Goal: Check status: Check status

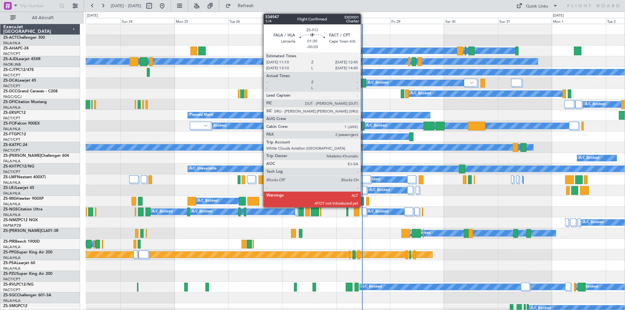
click at [363, 129] on div at bounding box center [363, 126] width 4 height 9
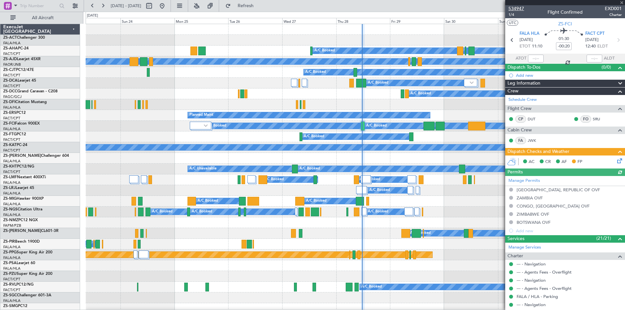
click at [517, 7] on span "534947" at bounding box center [516, 8] width 16 height 7
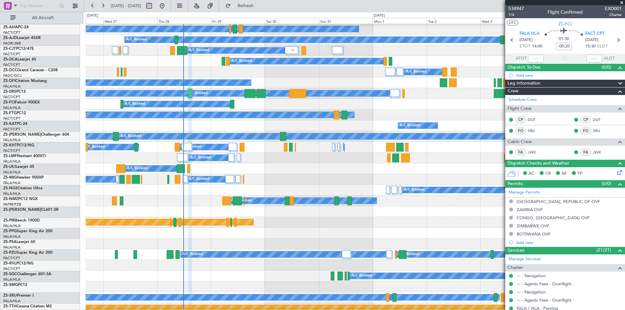
scroll to position [33, 0]
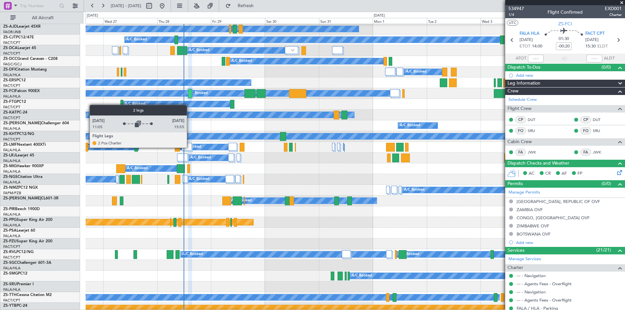
click at [190, 147] on div at bounding box center [187, 147] width 10 height 8
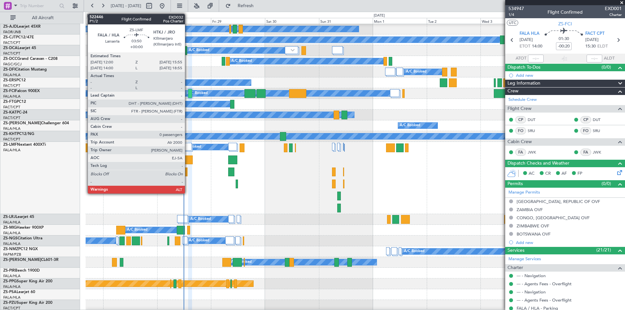
click at [188, 160] on div at bounding box center [187, 159] width 9 height 9
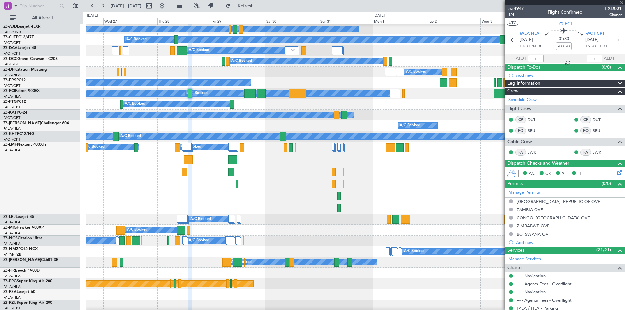
type input "0"
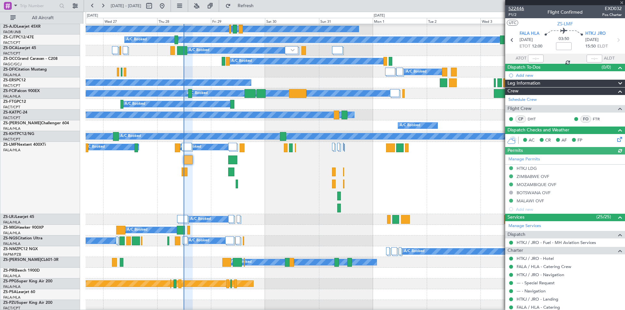
click at [516, 8] on span "522446" at bounding box center [516, 8] width 16 height 7
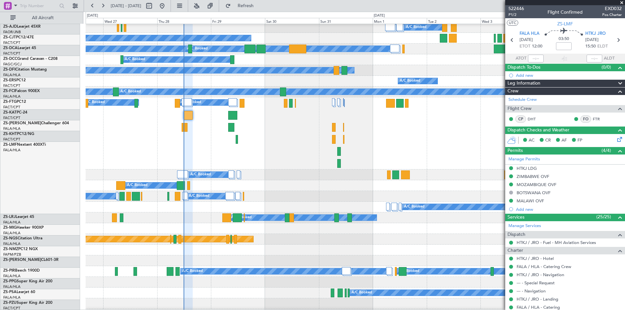
scroll to position [98, 0]
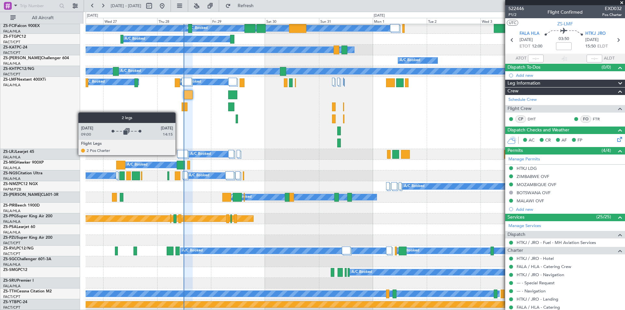
click at [178, 155] on div at bounding box center [182, 154] width 11 height 8
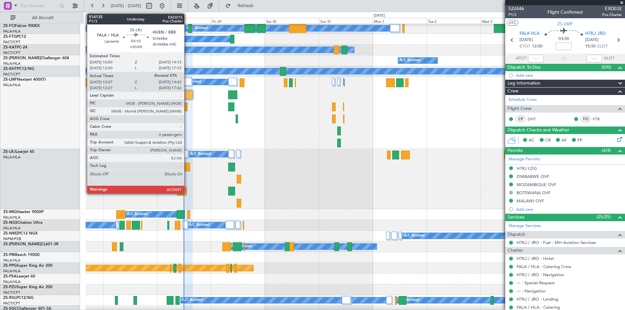
click at [187, 167] on div at bounding box center [185, 167] width 10 height 9
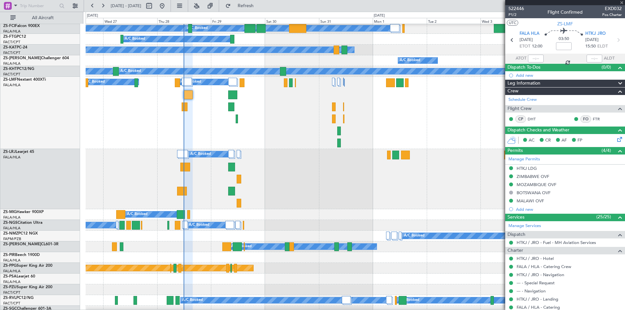
type input "10:27"
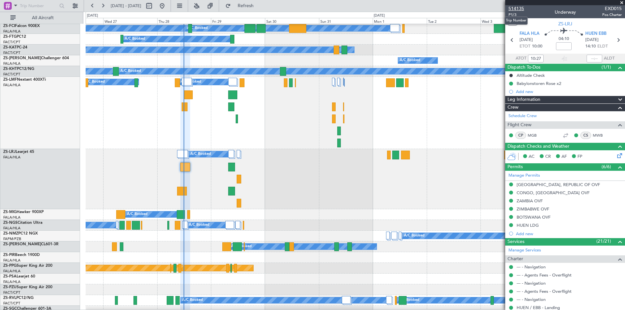
click at [515, 10] on span "514135" at bounding box center [516, 8] width 16 height 7
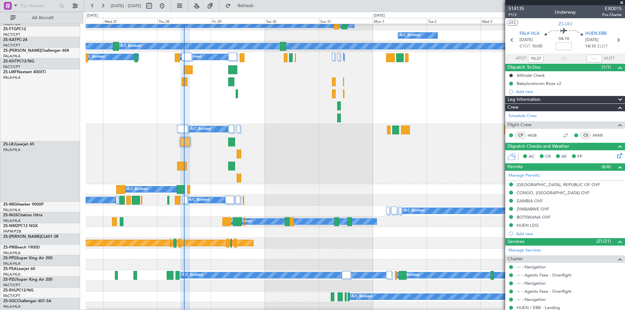
scroll to position [130, 0]
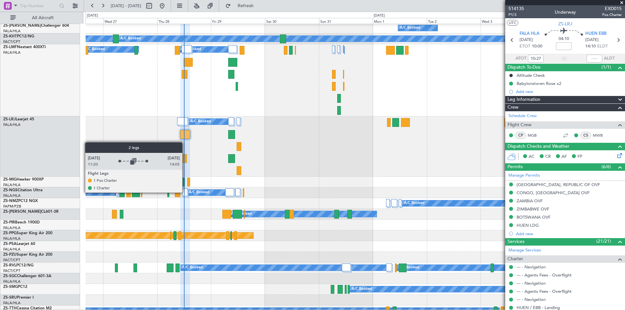
click at [185, 192] on div at bounding box center [184, 192] width 5 height 8
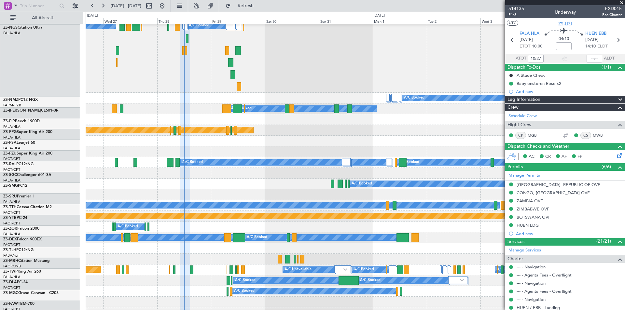
scroll to position [325, 0]
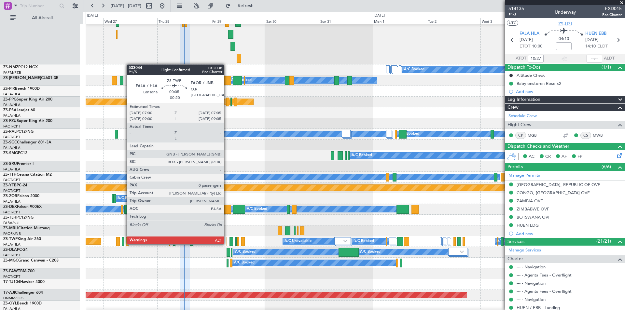
click at [227, 244] on div at bounding box center [226, 241] width 1 height 9
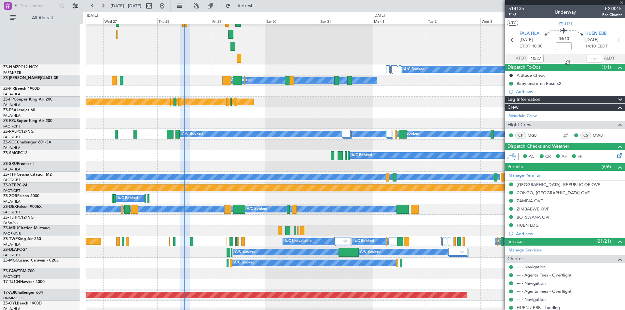
type input "-00:20"
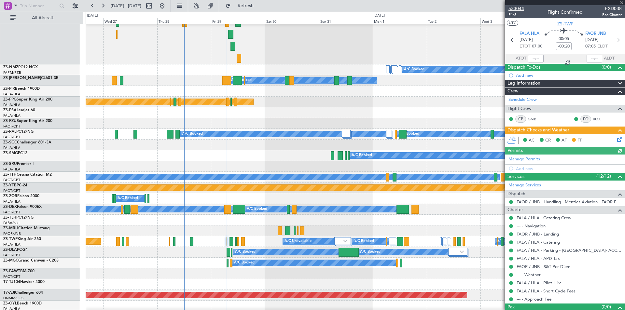
click at [514, 10] on span "533044" at bounding box center [516, 8] width 16 height 7
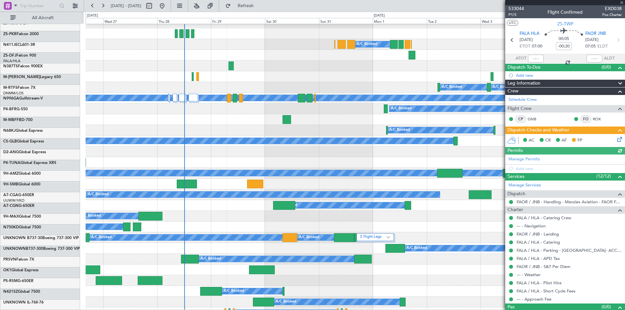
scroll to position [683, 0]
